Goal: Navigation & Orientation: Find specific page/section

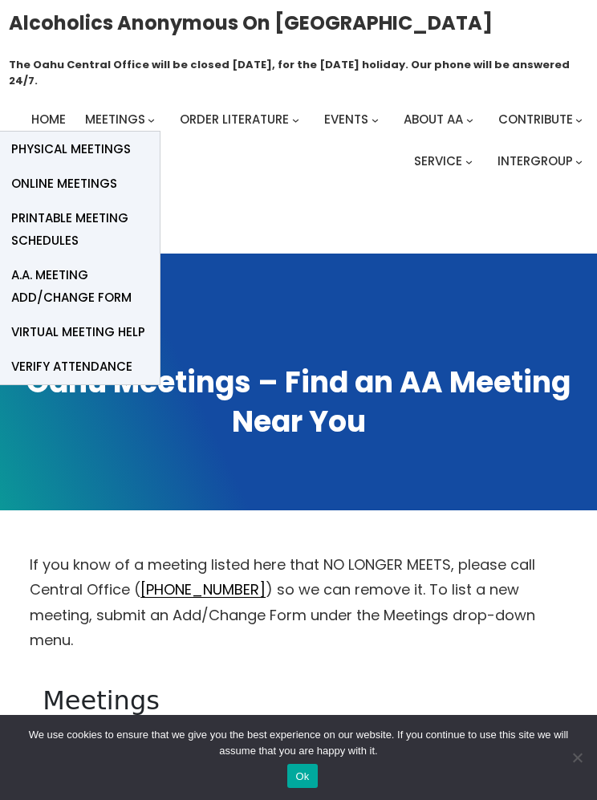
click at [91, 186] on span "Online Meetings" at bounding box center [64, 183] width 106 height 22
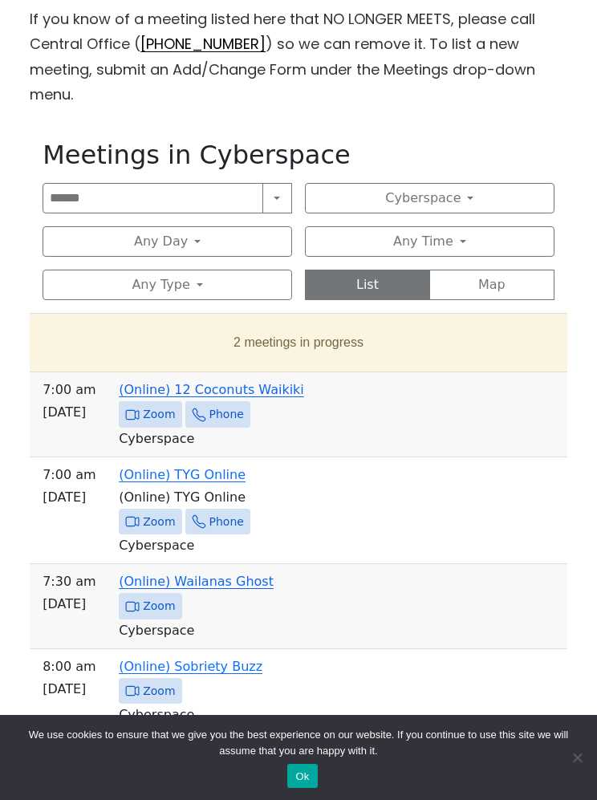
scroll to position [555, 0]
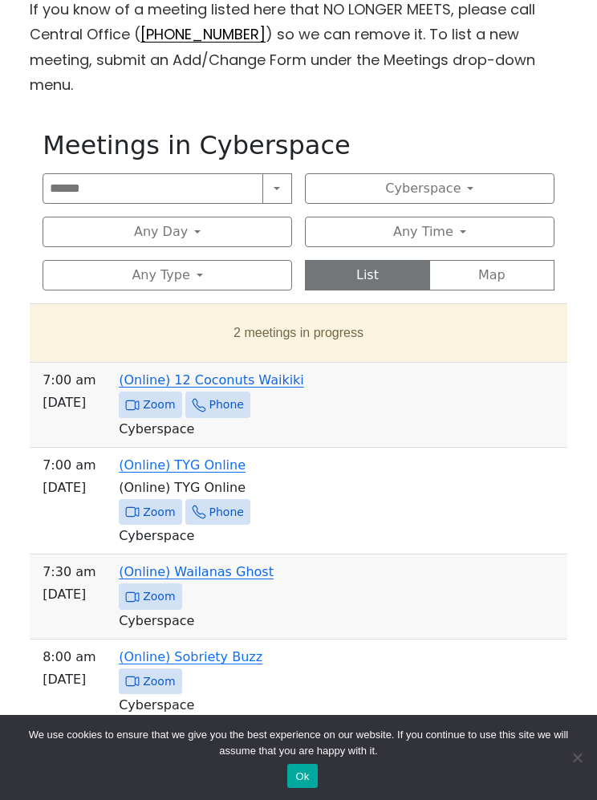
click at [310, 310] on button "2 meetings in progress" at bounding box center [299, 332] width 512 height 45
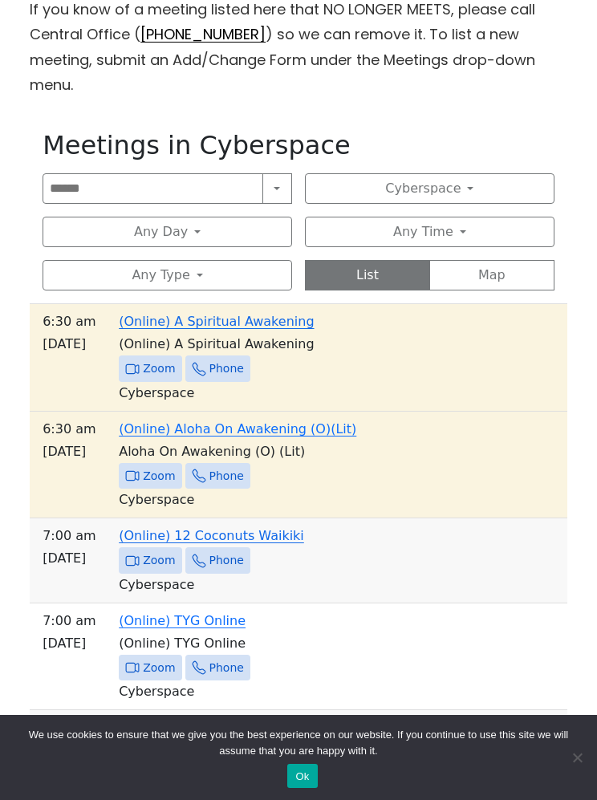
click at [146, 358] on span "Zoom" at bounding box center [159, 368] width 32 height 20
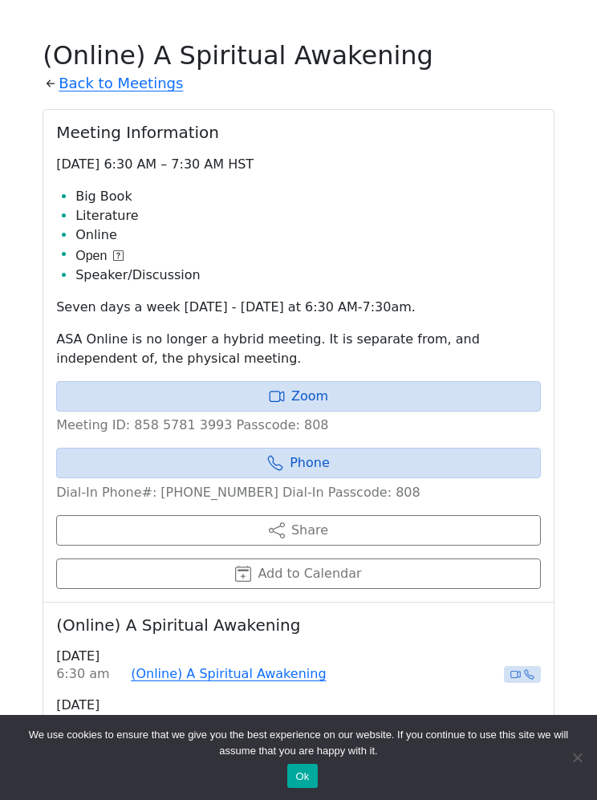
click at [302, 381] on link "Zoom" at bounding box center [298, 396] width 484 height 30
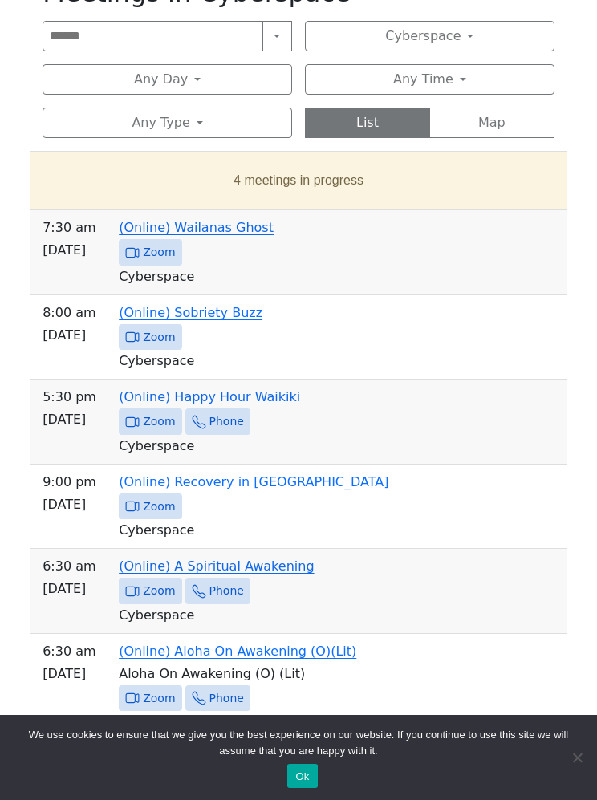
scroll to position [617, 0]
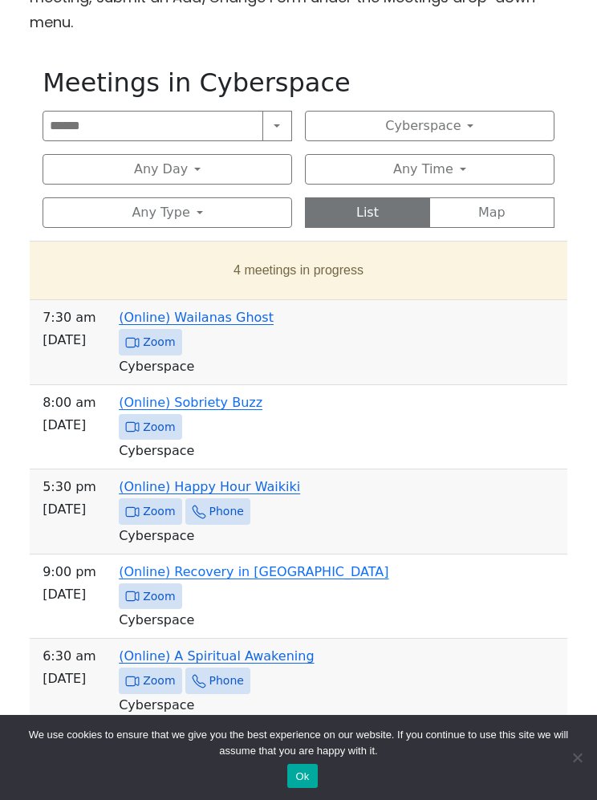
click at [297, 248] on button "4 meetings in progress" at bounding box center [299, 270] width 512 height 45
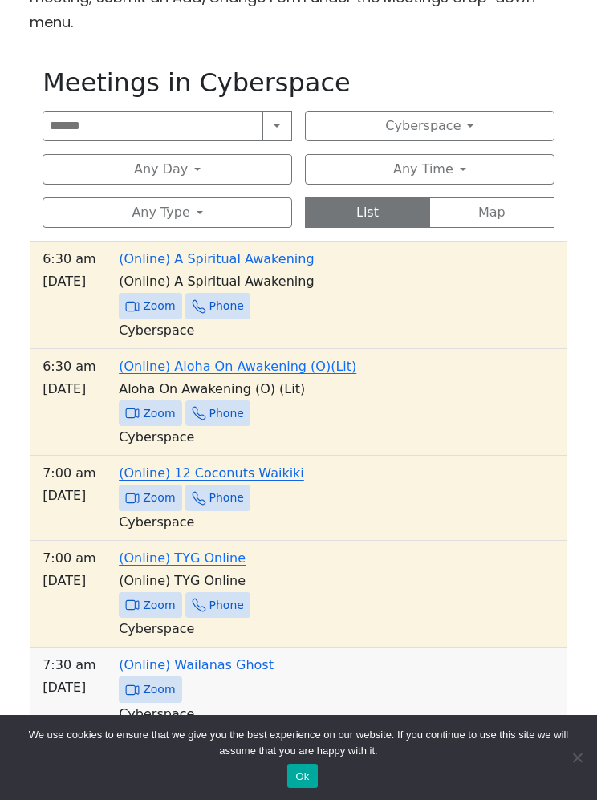
click at [145, 488] on span "Zoom" at bounding box center [159, 498] width 32 height 20
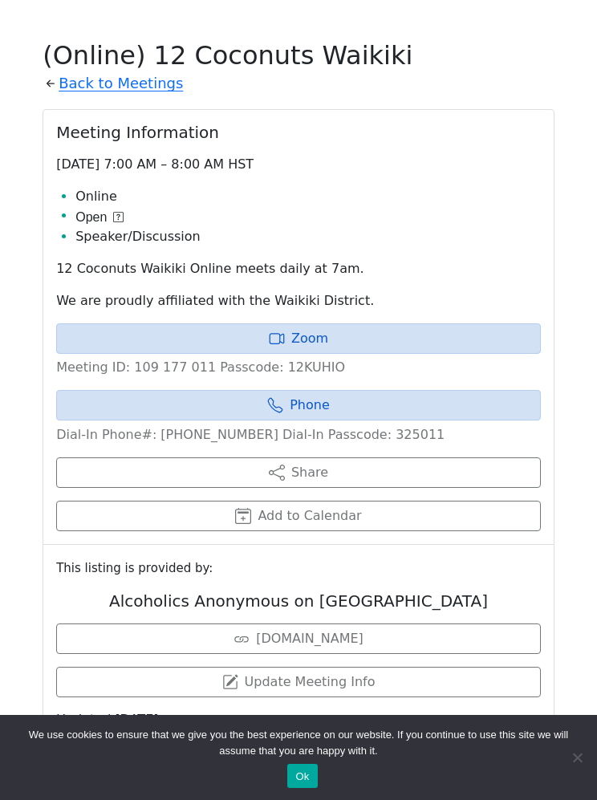
click at [285, 330] on icon at bounding box center [277, 338] width 16 height 16
